Goal: Transaction & Acquisition: Subscribe to service/newsletter

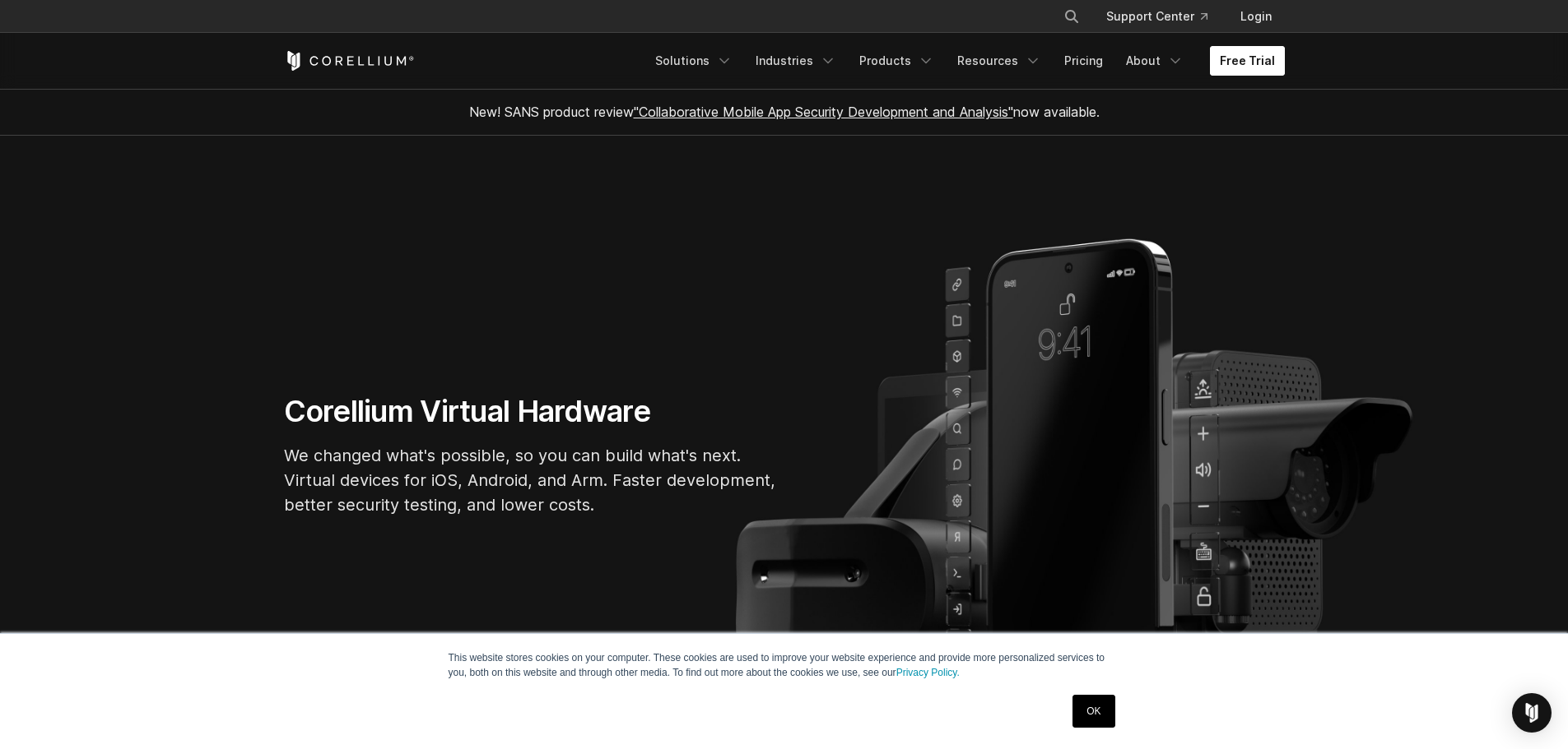
click at [1237, 62] on link "Free Trial" at bounding box center [1247, 60] width 75 height 29
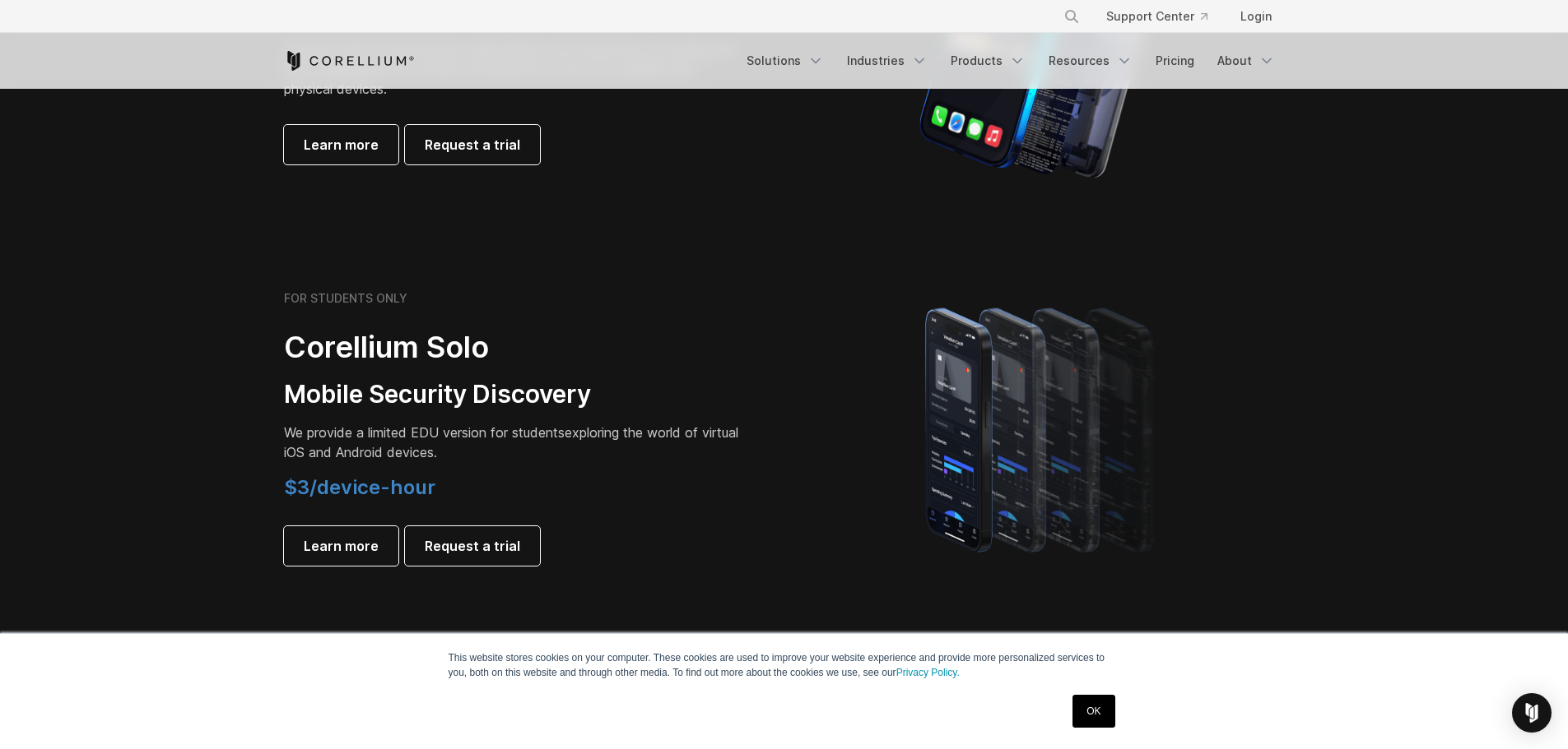
scroll to position [822, 0]
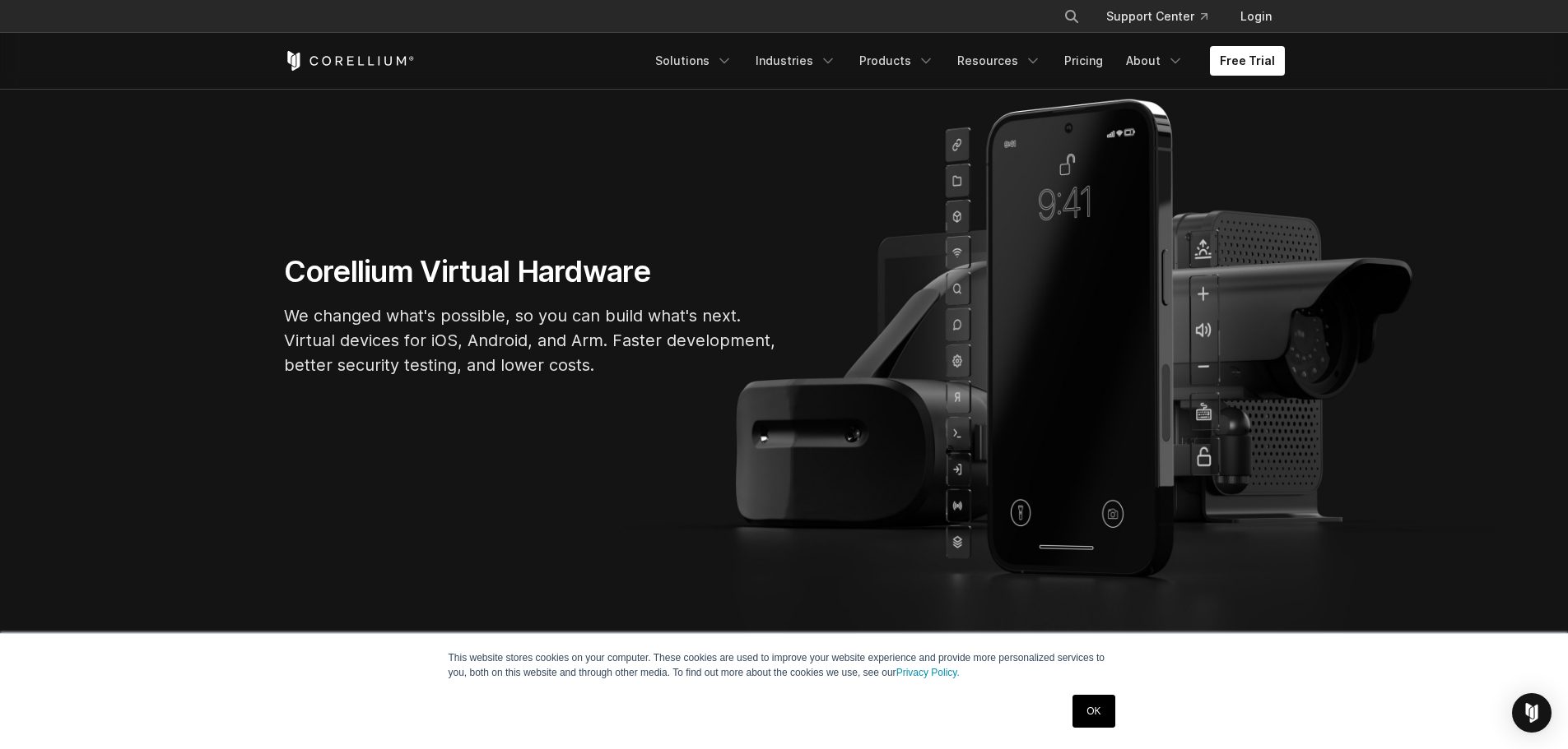
scroll to position [329, 0]
